Goal: Browse casually: Explore the website without a specific task or goal

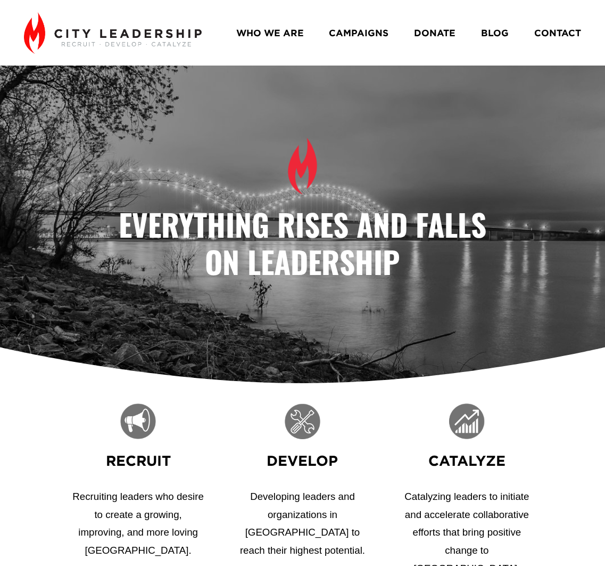
click at [261, 30] on link "WHO WE ARE" at bounding box center [270, 32] width 68 height 19
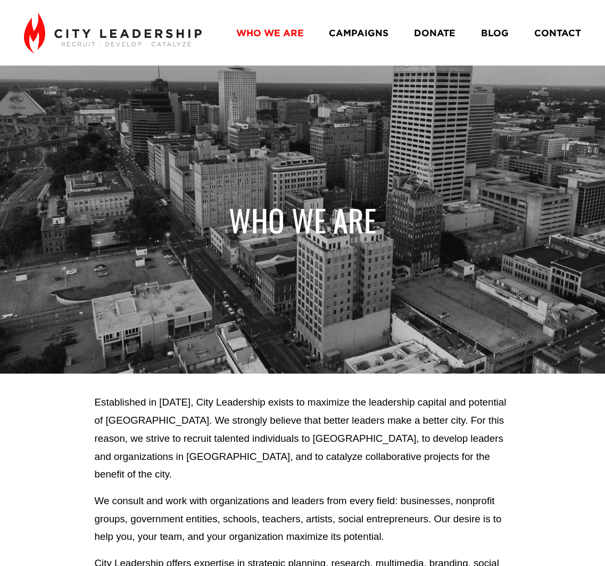
click at [357, 32] on link "CAMPAIGNS" at bounding box center [359, 32] width 60 height 19
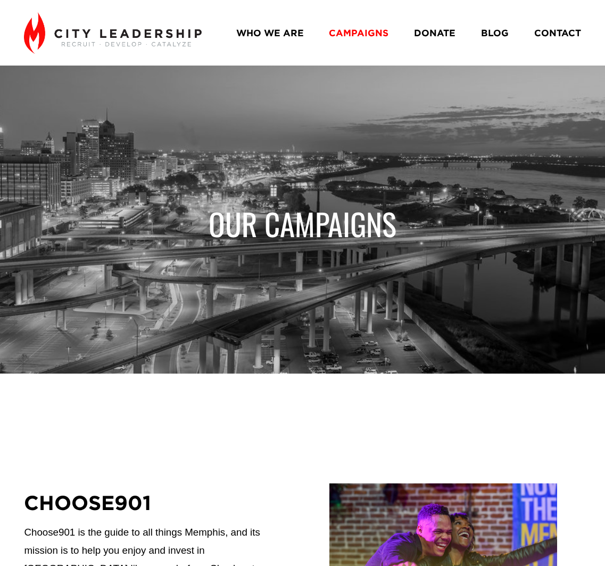
click at [440, 36] on link "DONATE" at bounding box center [435, 32] width 42 height 19
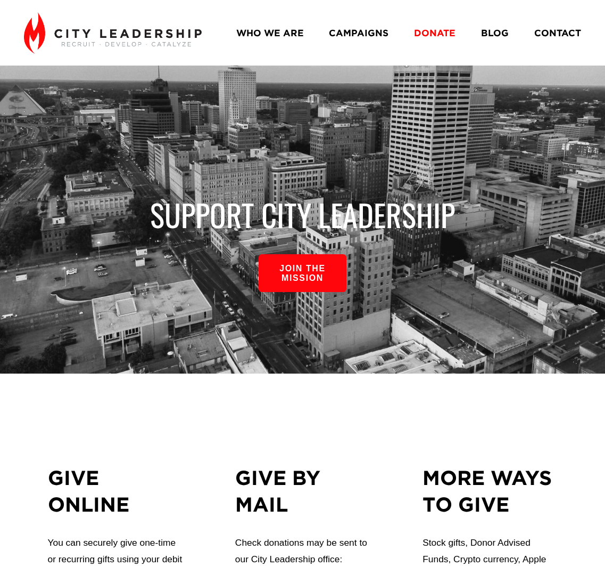
click at [493, 32] on link "BLOG" at bounding box center [495, 32] width 28 height 19
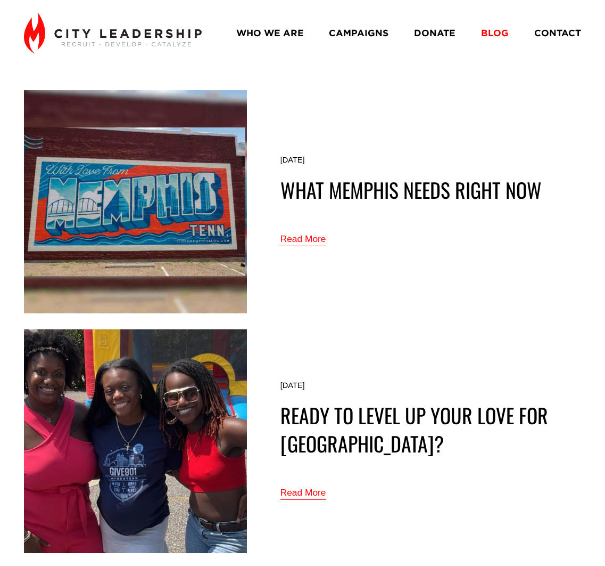
click at [308, 240] on link "Read More" at bounding box center [304, 239] width 46 height 17
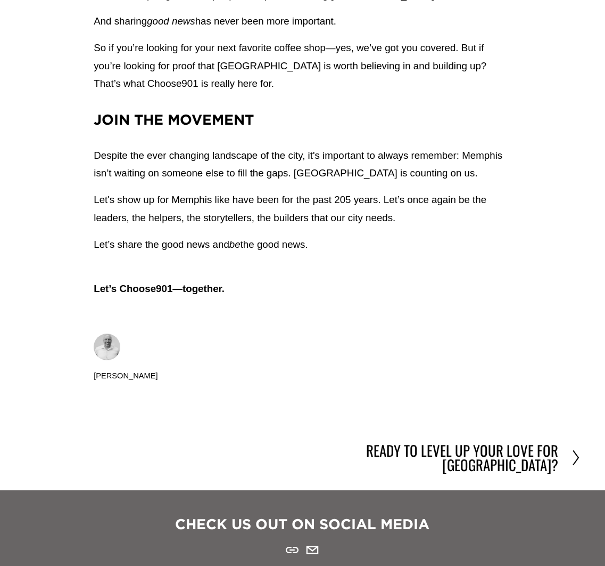
scroll to position [1966, 0]
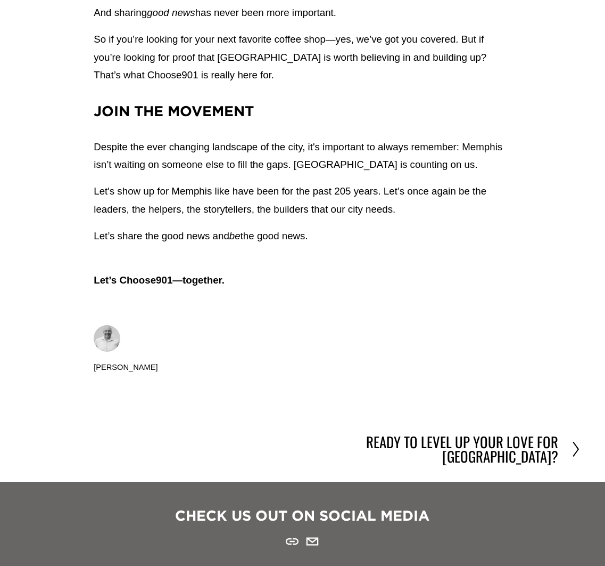
click at [500, 435] on h2 "Ready to level up your love for [GEOGRAPHIC_DATA]?" at bounding box center [431, 449] width 256 height 29
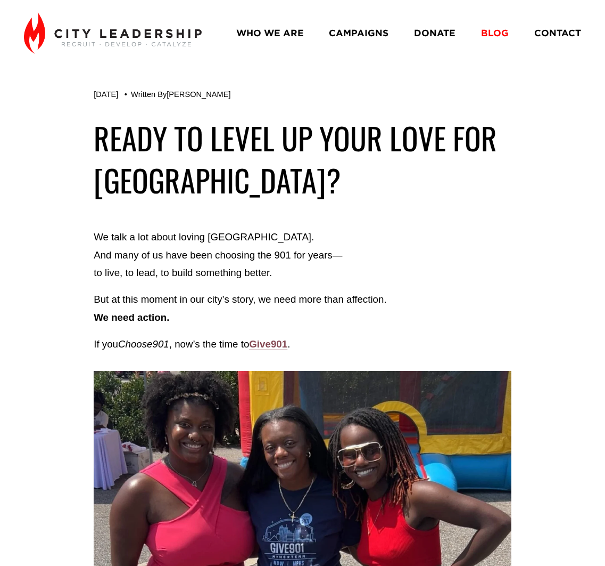
scroll to position [5, 0]
